Goal: Task Accomplishment & Management: Complete application form

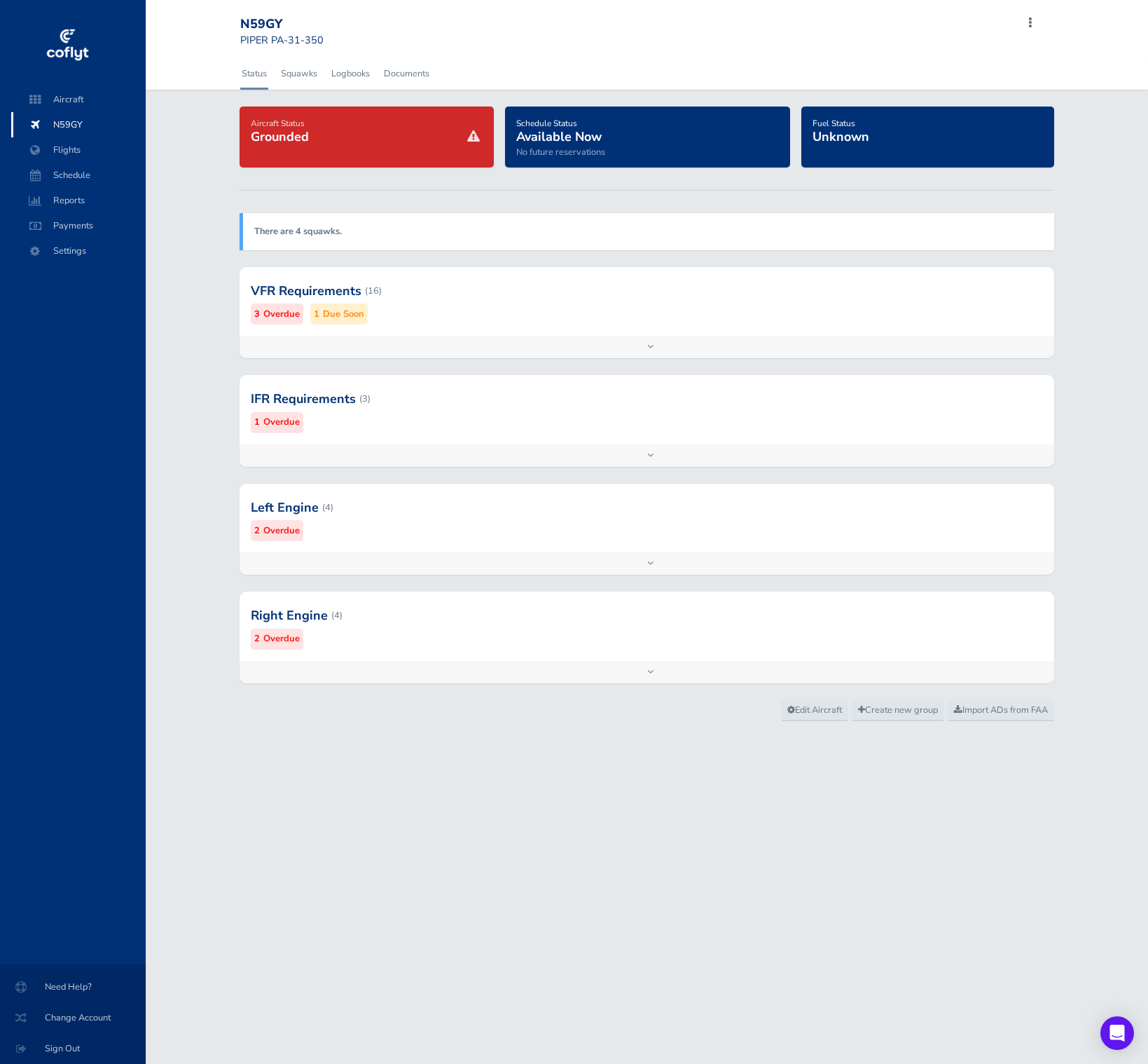
click at [440, 511] on div at bounding box center [647, 507] width 815 height 69
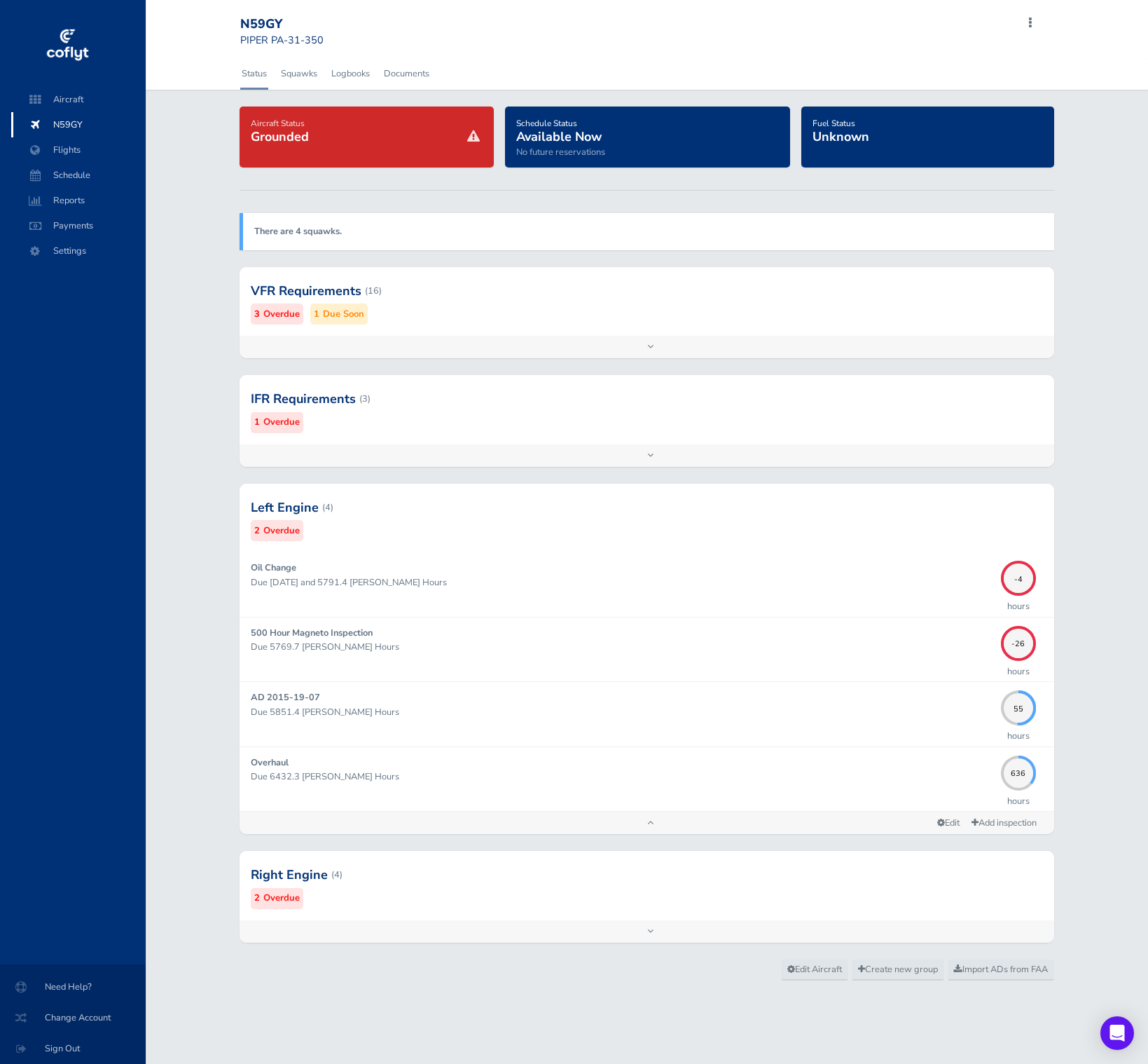
click at [475, 873] on div at bounding box center [647, 874] width 815 height 69
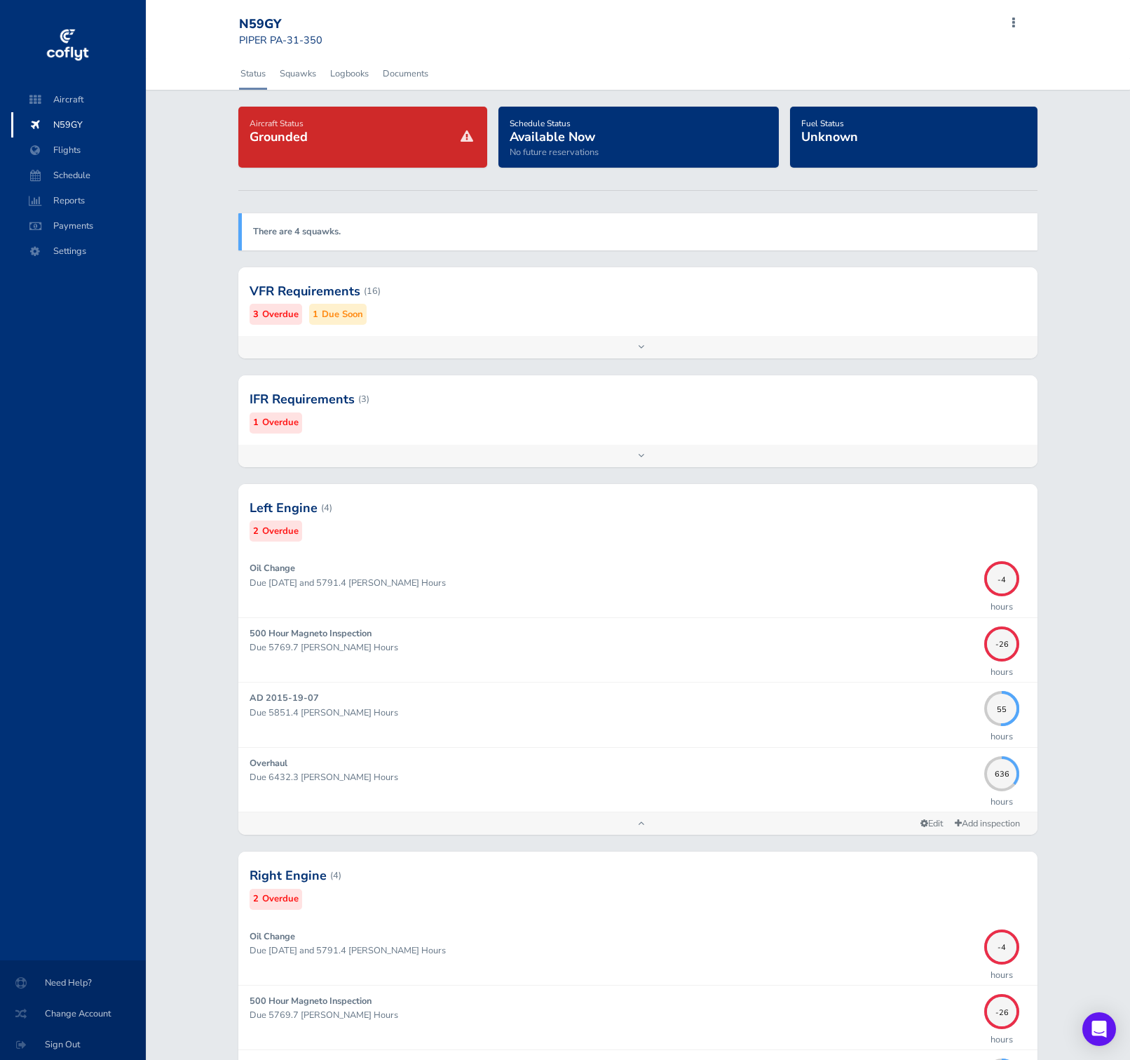
click at [494, 314] on div at bounding box center [637, 291] width 799 height 69
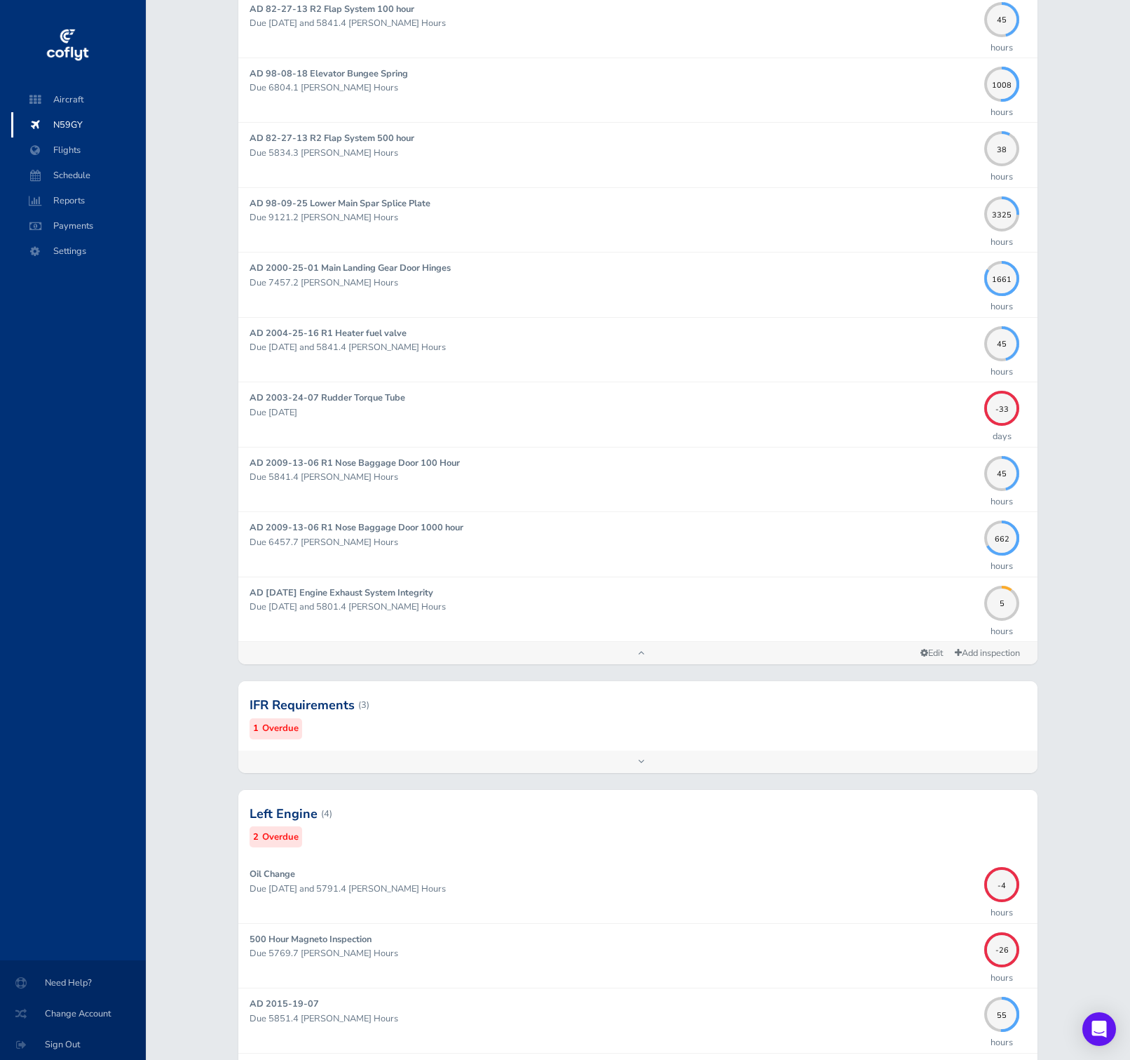
scroll to position [1260, 0]
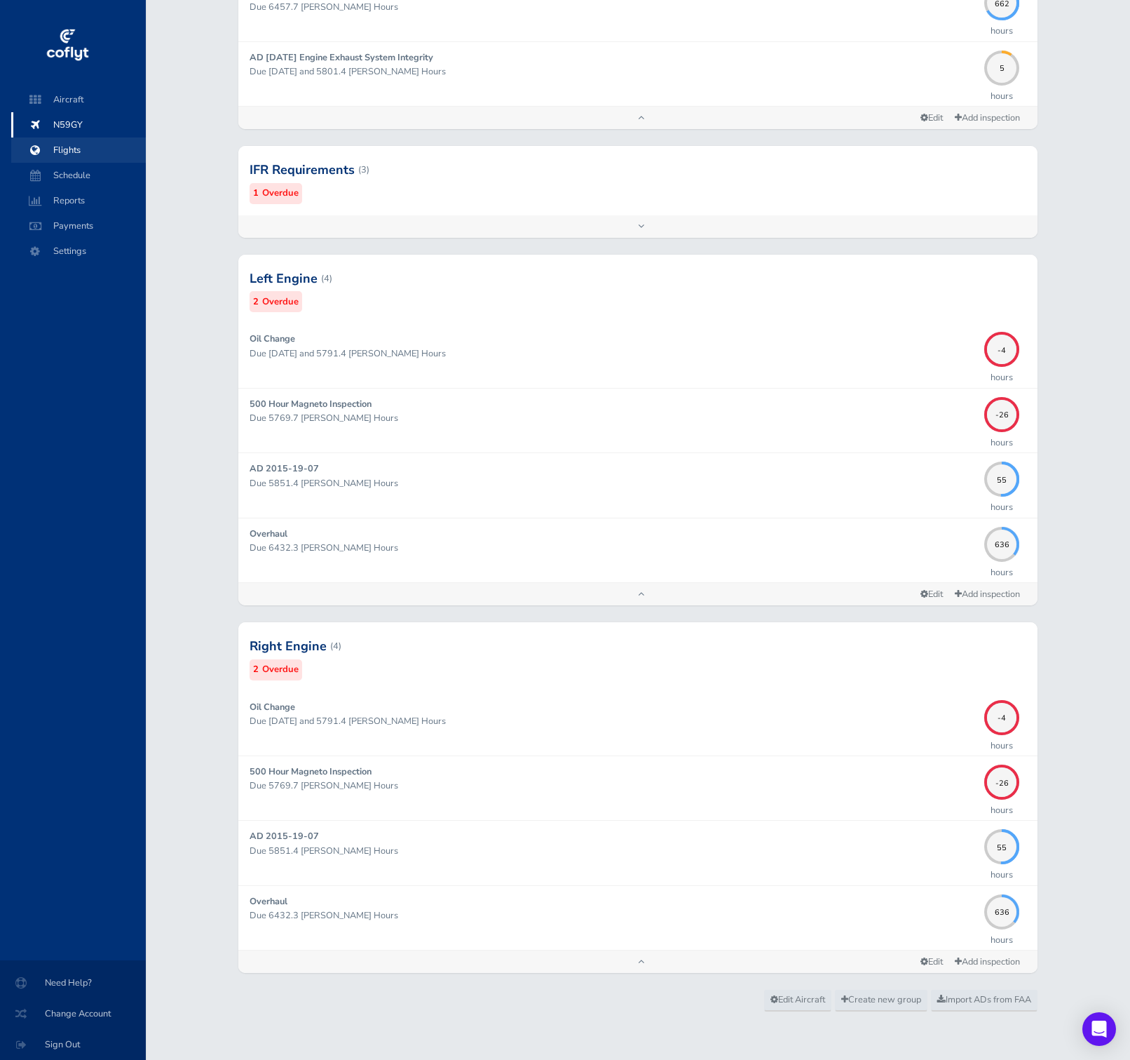
click at [88, 153] on span "Flights" at bounding box center [78, 149] width 107 height 25
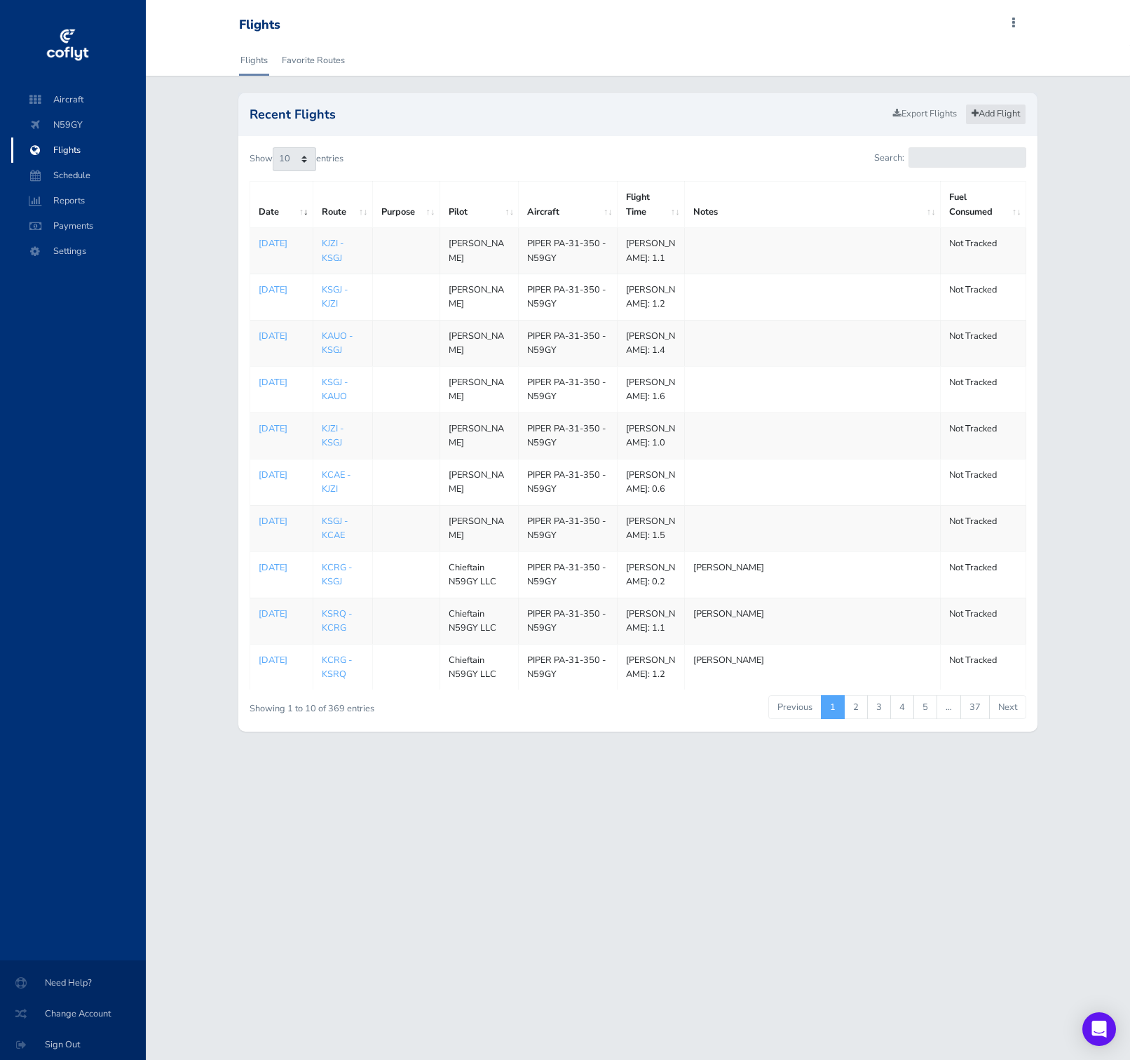
click at [996, 118] on link "Add Flight" at bounding box center [996, 114] width 61 height 20
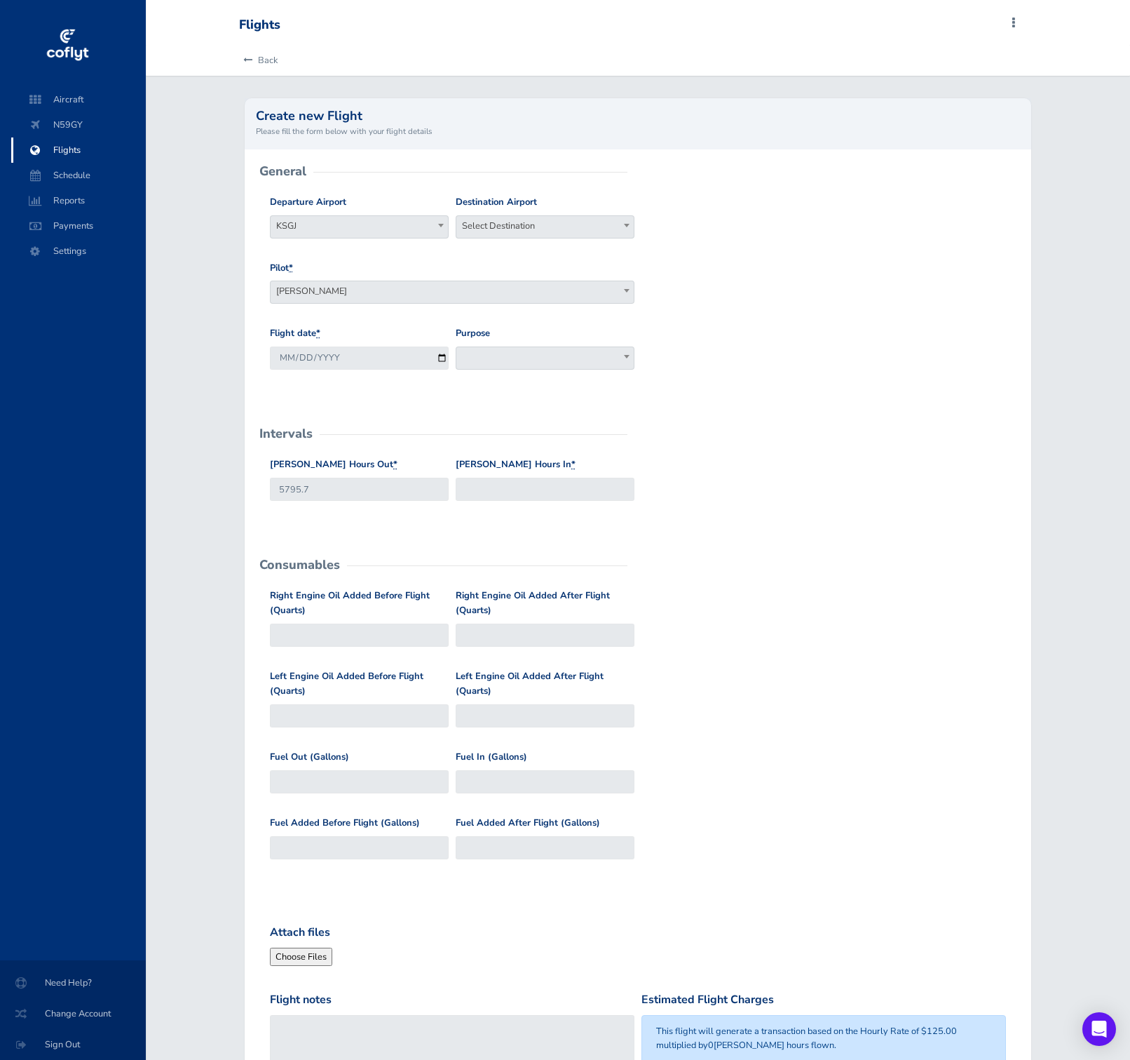
click at [645, 533] on form "General Departure Airport Select Departure KSGJ KSGJ Destination Airport Select…" at bounding box center [638, 696] width 764 height 1048
